Goal: Register for event/course: Register for event/course

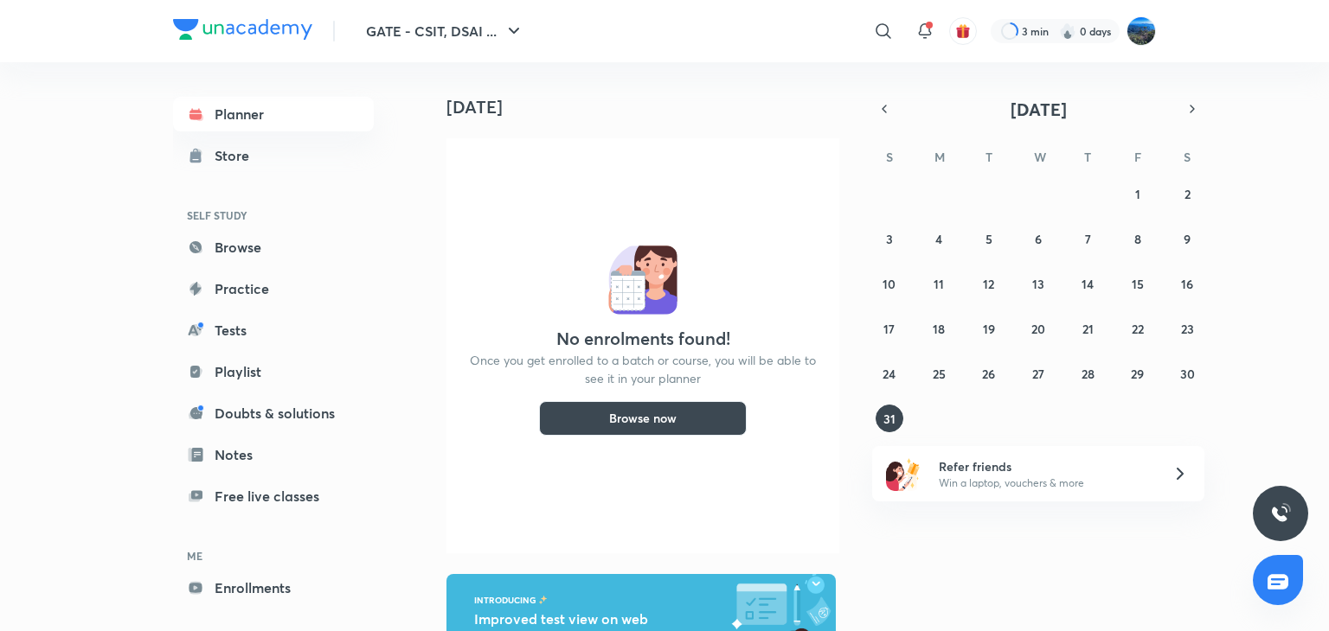
click at [661, 413] on button "Browse now" at bounding box center [643, 418] width 208 height 35
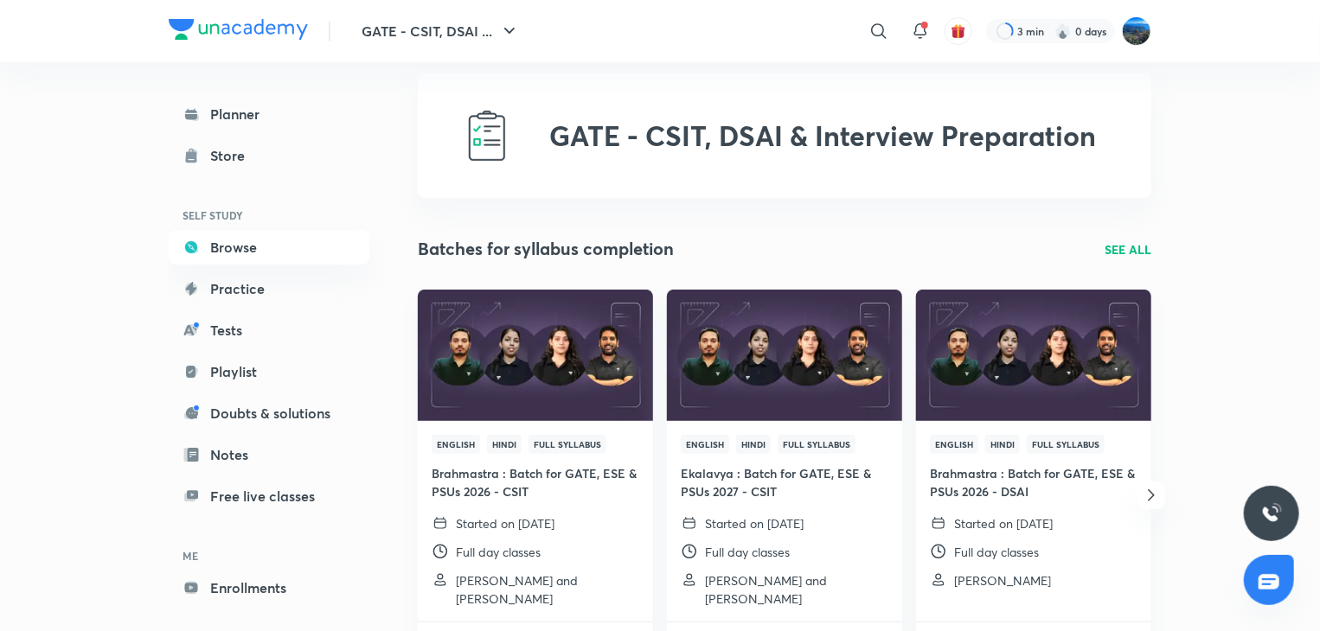
scroll to position [12, 0]
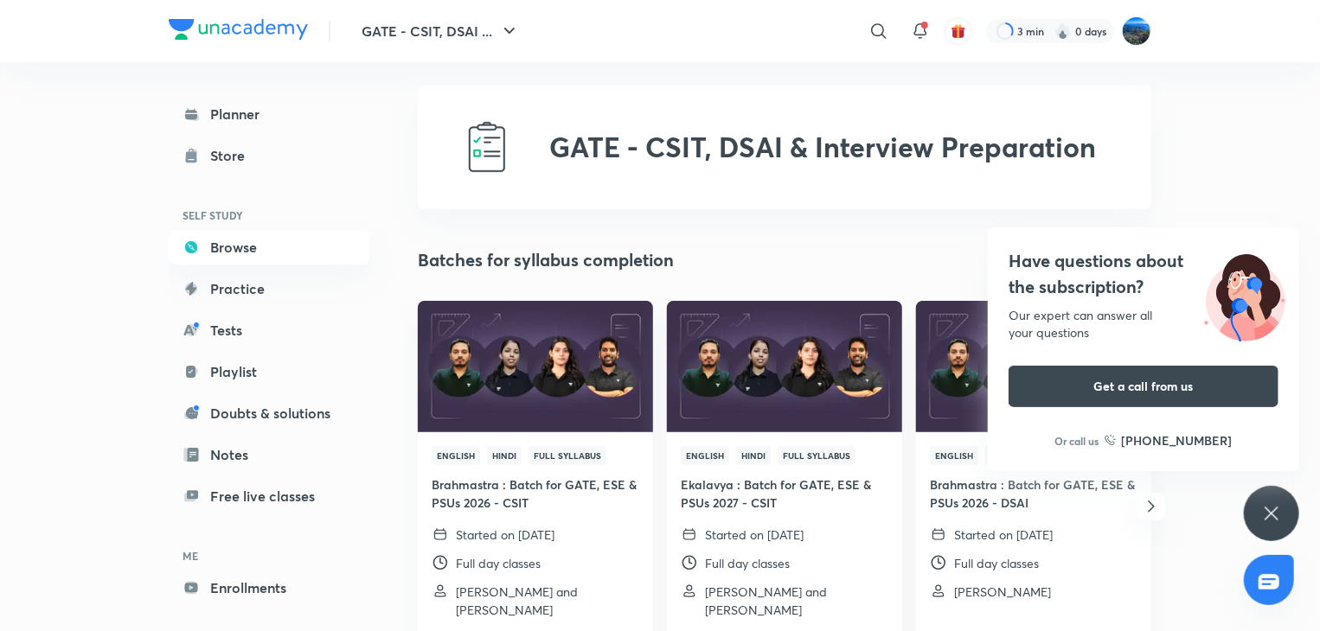
click at [505, 392] on img at bounding box center [535, 366] width 240 height 134
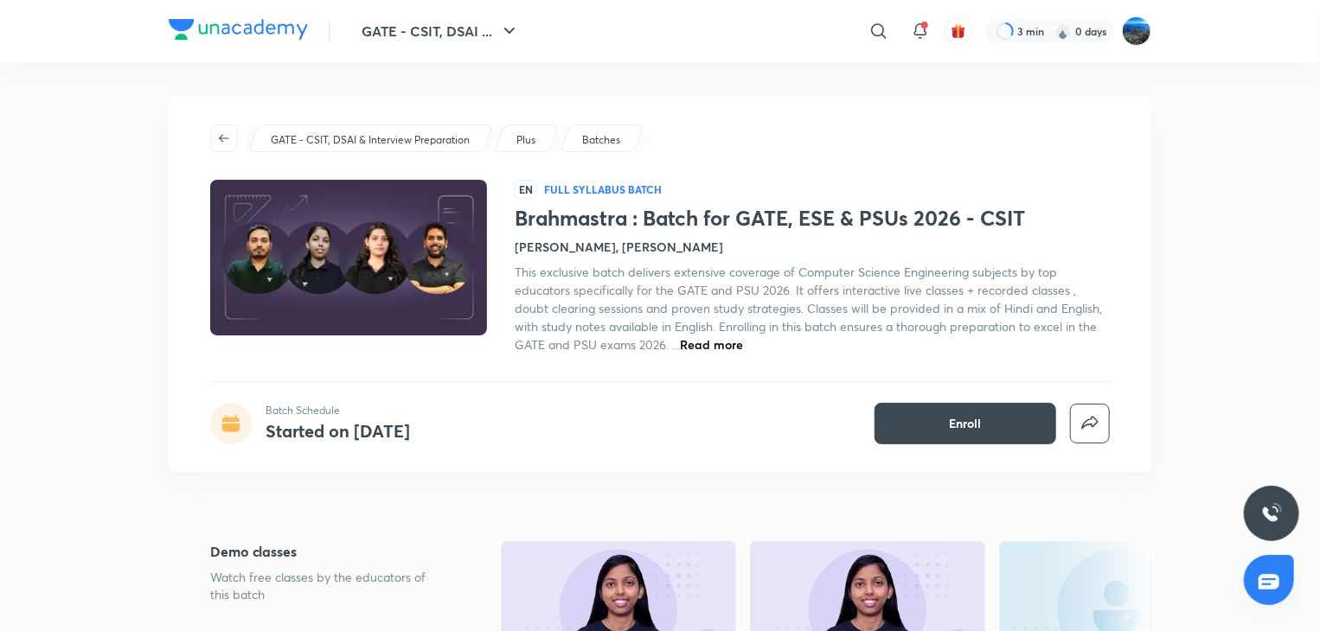
click at [727, 342] on span "Read more" at bounding box center [711, 344] width 63 height 16
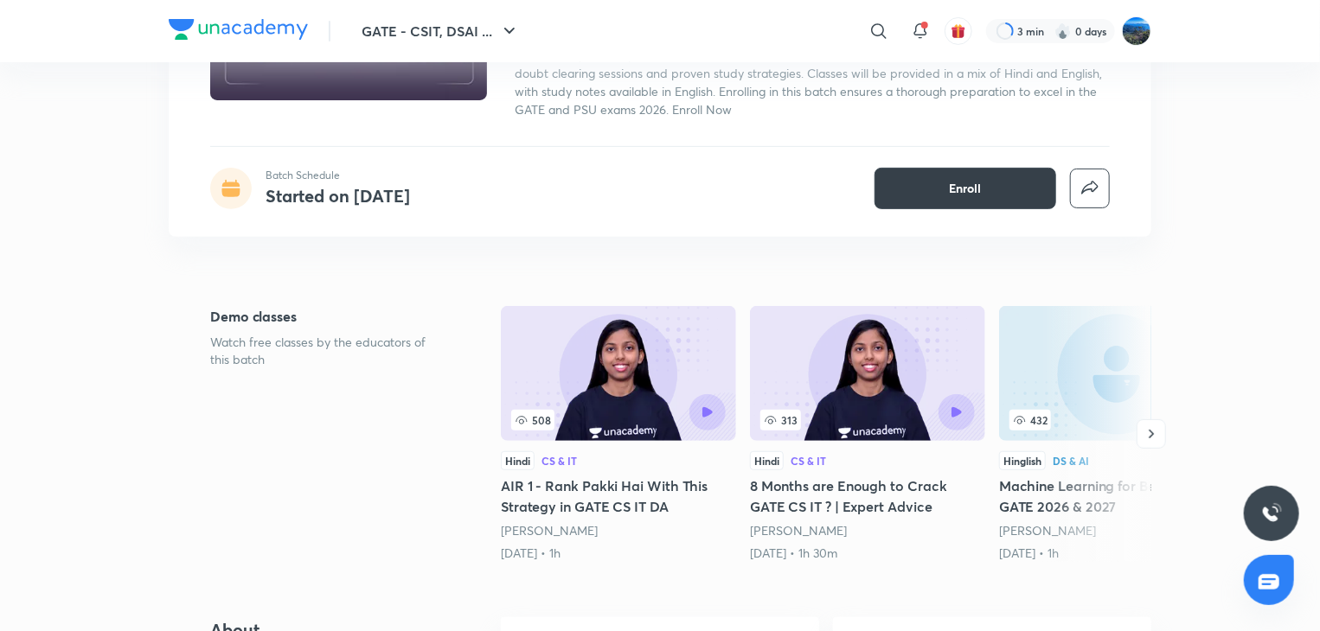
click at [959, 191] on span "Enroll" at bounding box center [966, 188] width 32 height 17
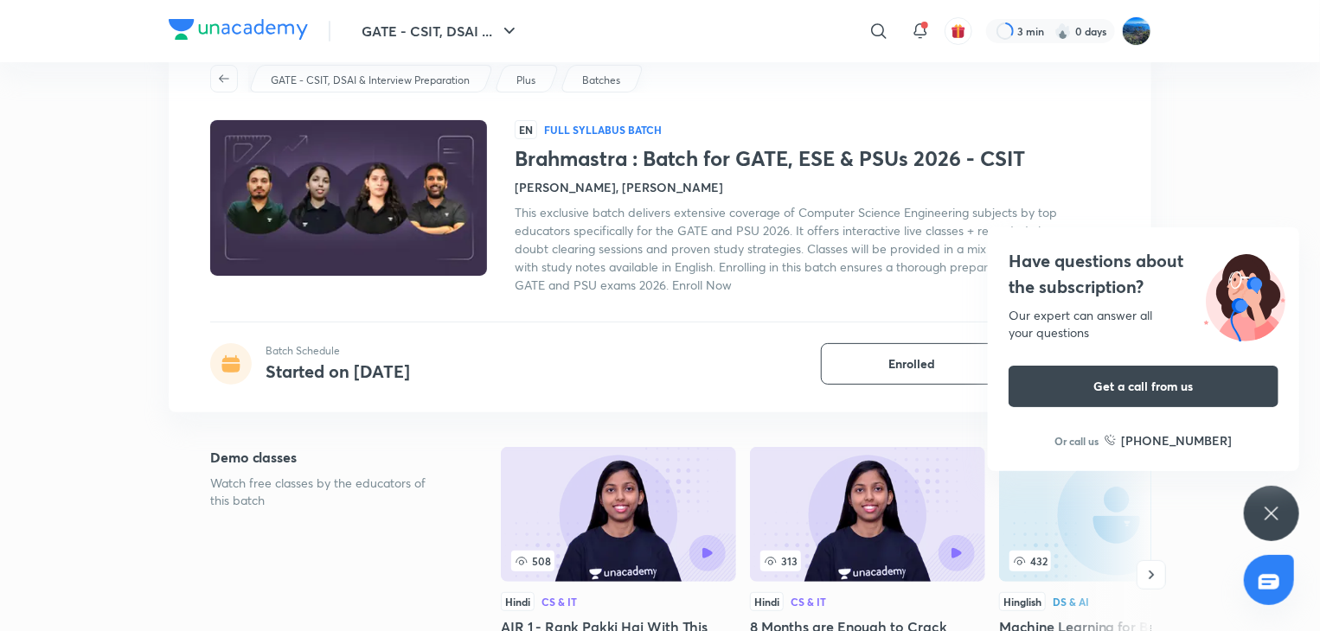
scroll to position [0, 0]
